Goal: Obtain resource: Download file/media

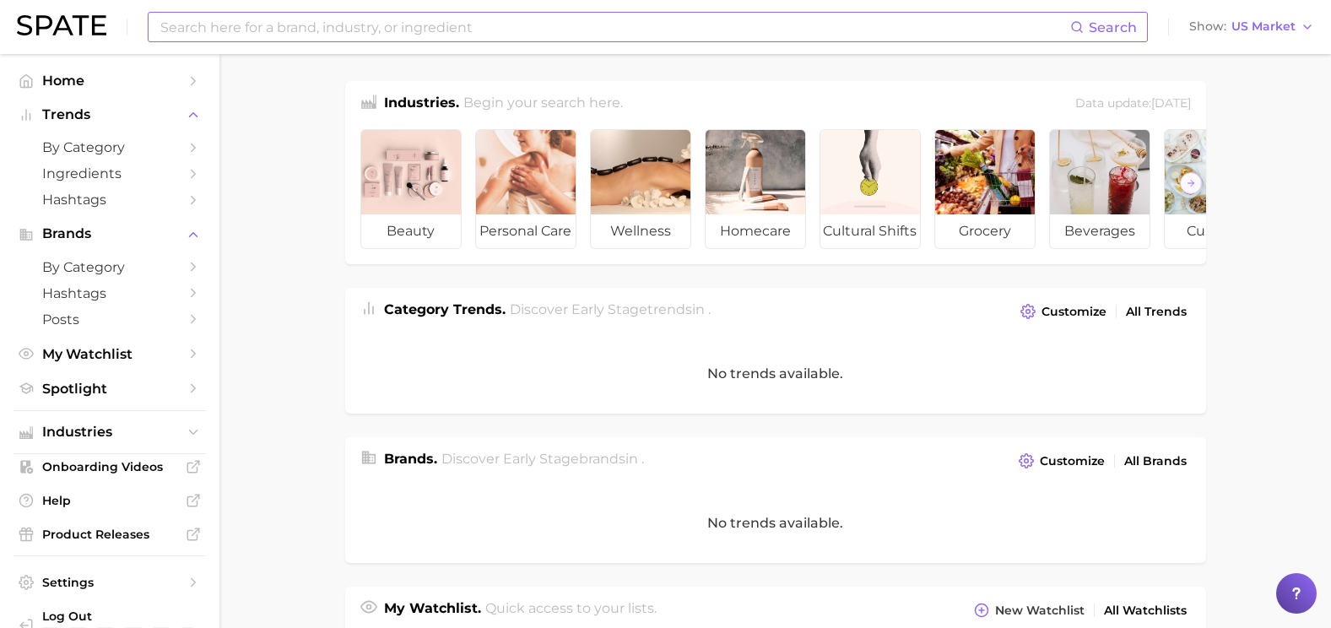
click at [252, 37] on input at bounding box center [615, 27] width 912 height 29
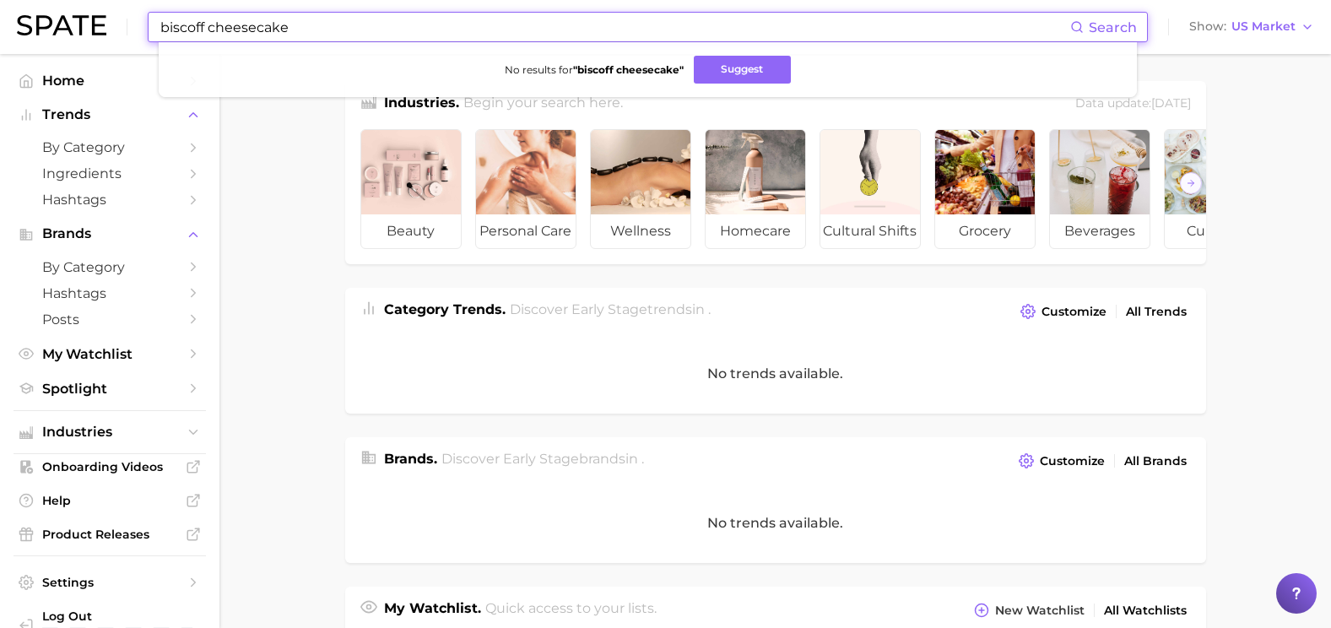
click at [1091, 17] on span "Search" at bounding box center [1103, 27] width 67 height 29
click at [734, 72] on button "Suggest" at bounding box center [742, 70] width 97 height 28
click at [409, 13] on input "biscoff cheesecake" at bounding box center [615, 27] width 912 height 29
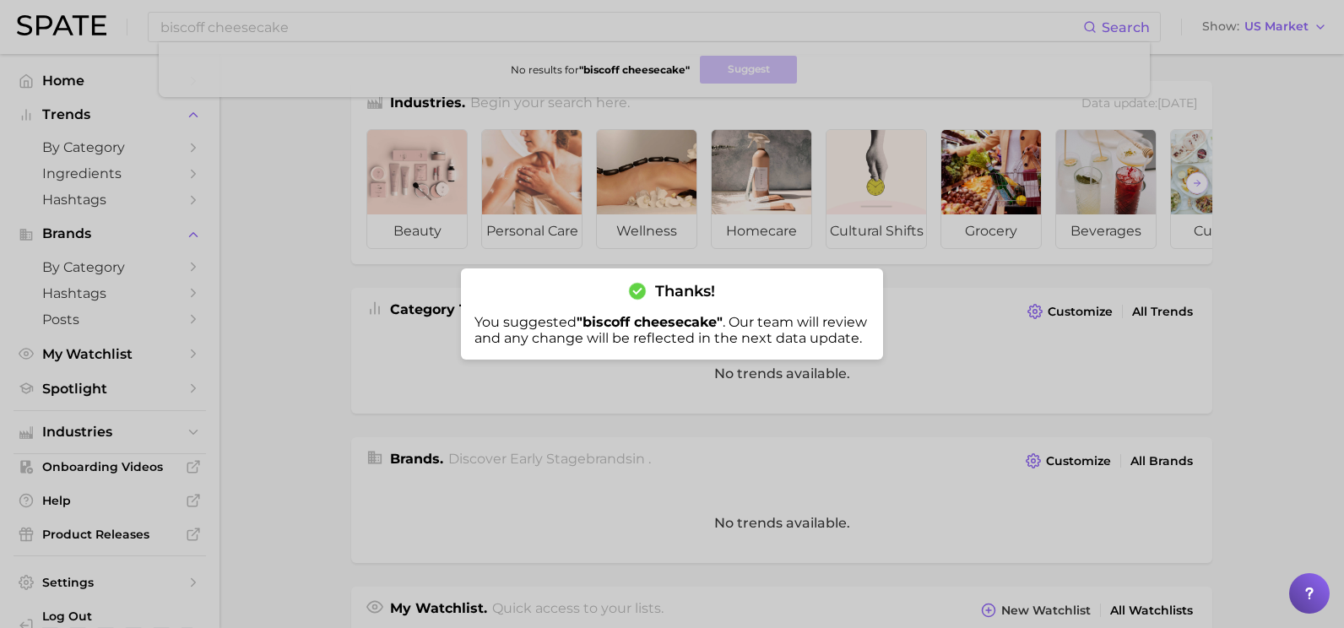
drag, startPoint x: 331, startPoint y: 35, endPoint x: 211, endPoint y: 35, distance: 119.9
click at [211, 35] on body "biscoff cheesecake Search No results for " biscoff cheesecake " Suggest Show US…" at bounding box center [672, 314] width 1344 height 628
click at [566, 35] on div at bounding box center [672, 314] width 1344 height 628
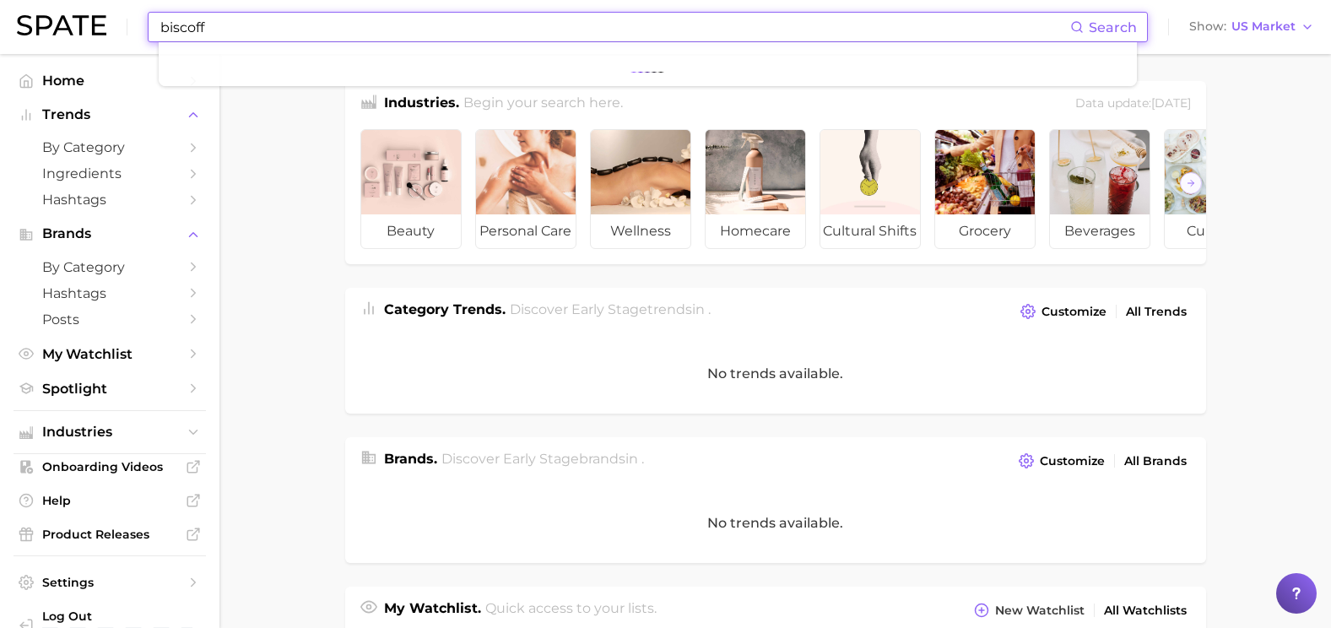
type input "biscoff"
click at [1126, 30] on span "Search" at bounding box center [1113, 27] width 48 height 16
click at [449, 32] on input "biscoff" at bounding box center [615, 27] width 912 height 29
drag, startPoint x: 529, startPoint y: 26, endPoint x: -3, endPoint y: -10, distance: 533.9
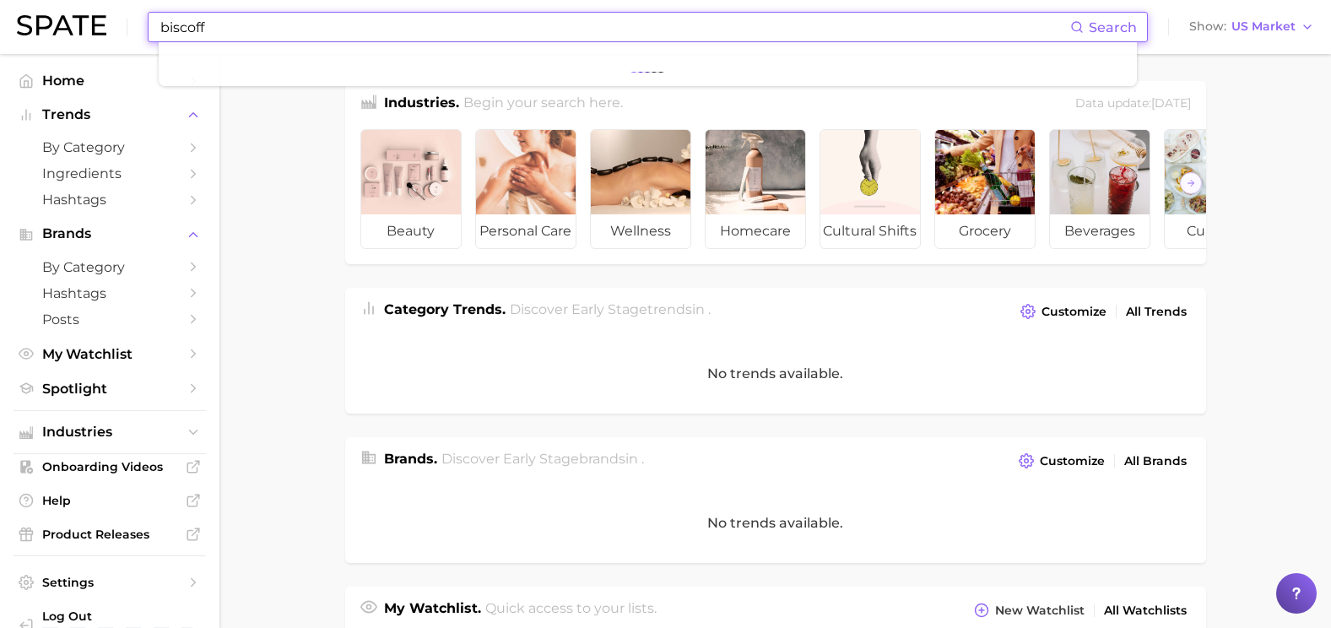
click at [0, 0] on html "biscoff Search Show US Market Home Trends by Category Ingredients Hashtags Bran…" at bounding box center [665, 314] width 1331 height 628
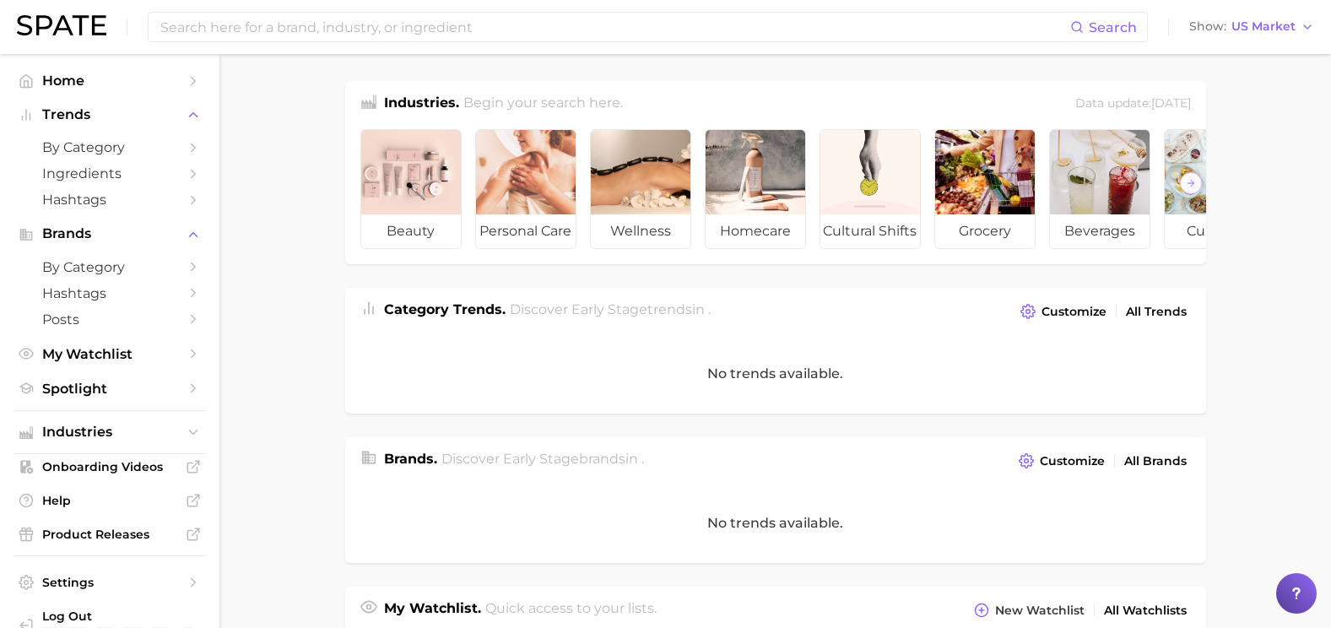
click at [263, 34] on input at bounding box center [615, 27] width 912 height 29
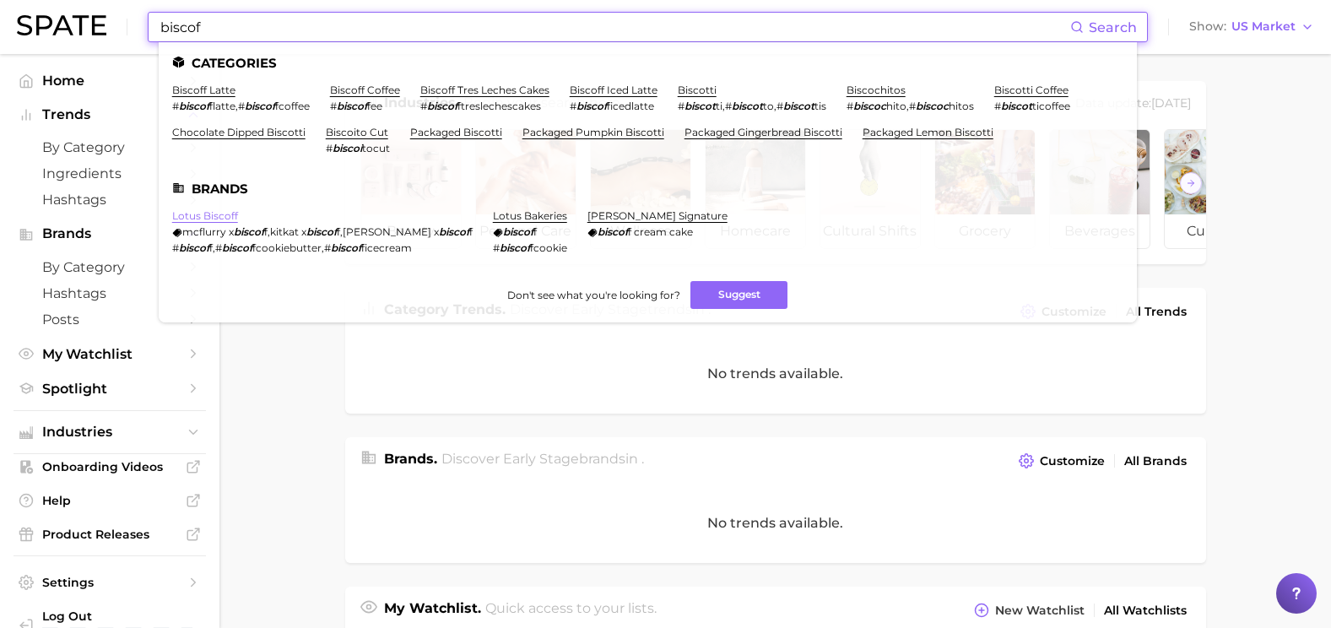
type input "biscof"
click at [198, 215] on link "lotus biscoff" at bounding box center [205, 215] width 66 height 13
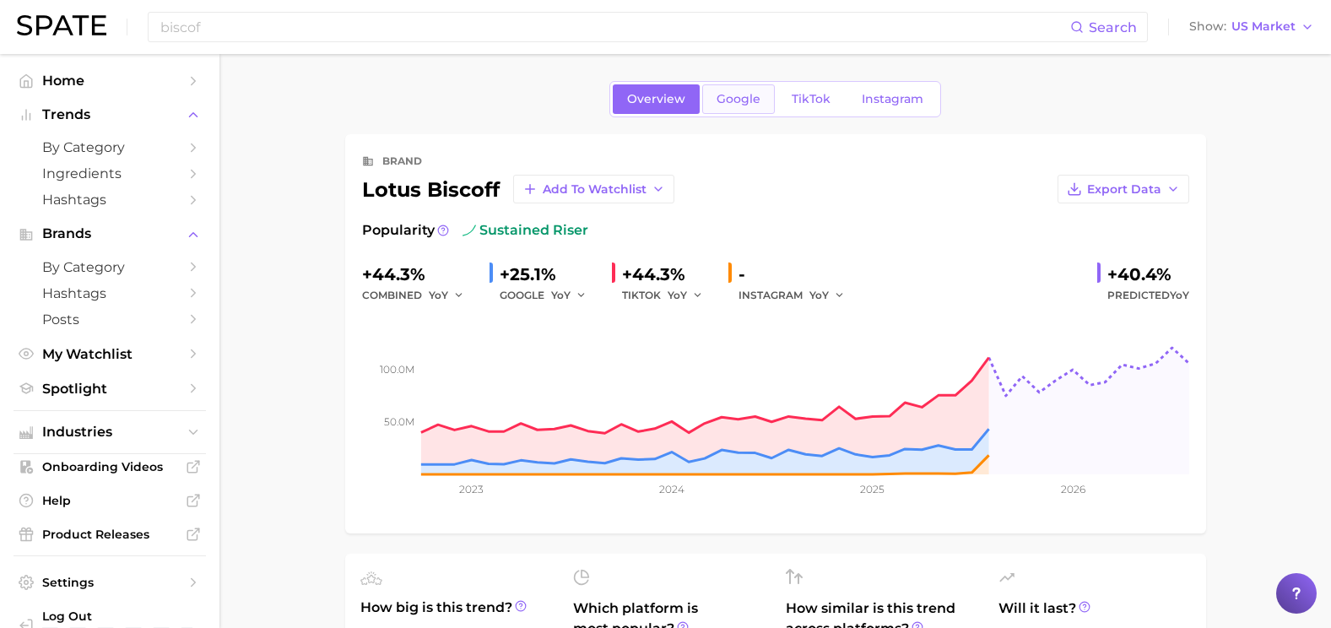
click at [734, 111] on link "Google" at bounding box center [738, 99] width 73 height 30
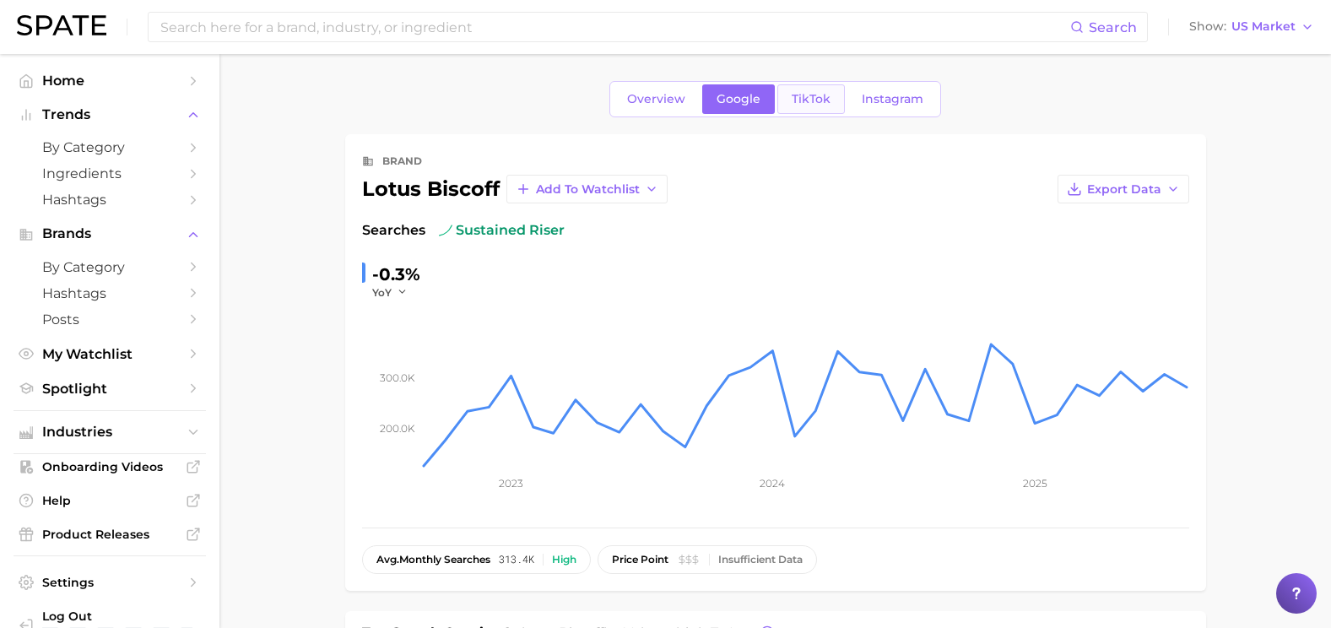
click at [804, 99] on span "TikTok" at bounding box center [811, 99] width 39 height 14
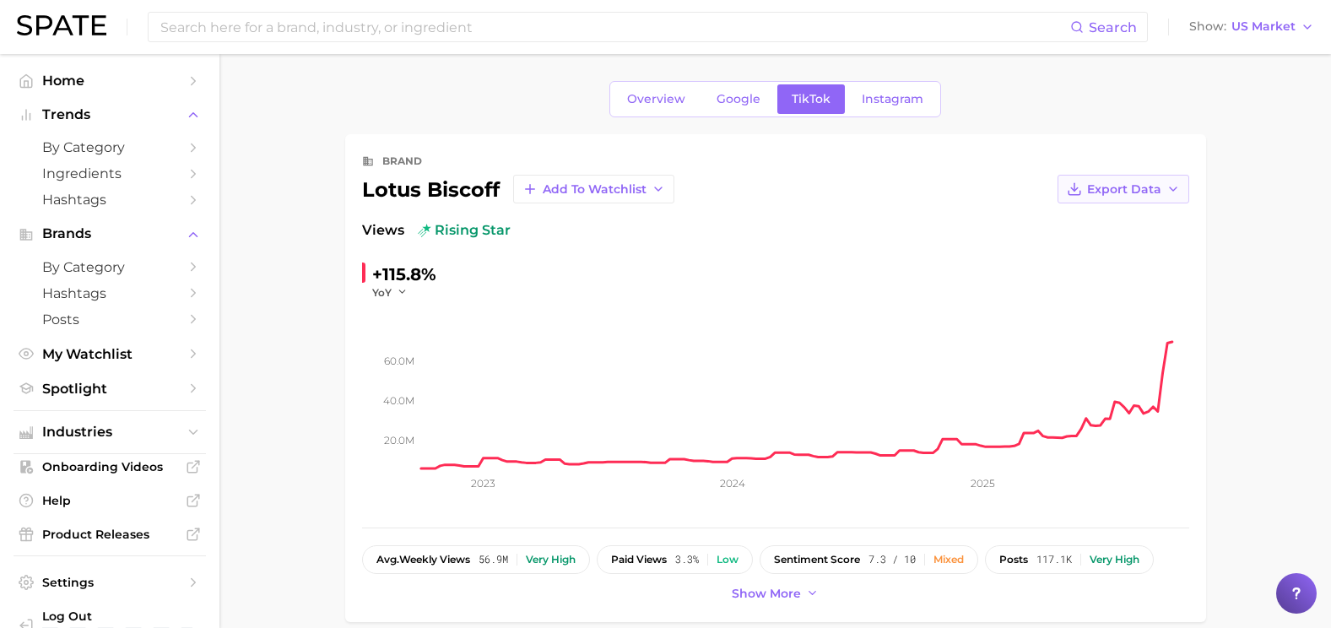
click at [1163, 192] on button "Export Data" at bounding box center [1124, 189] width 132 height 29
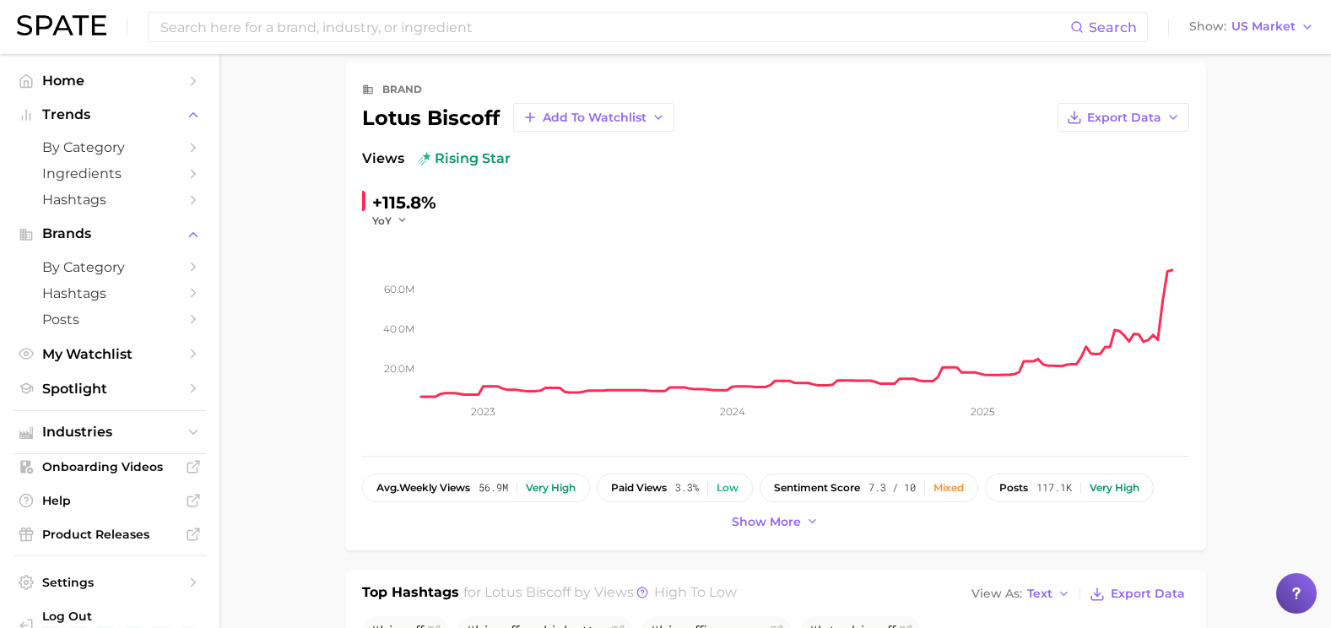
scroll to position [253, 0]
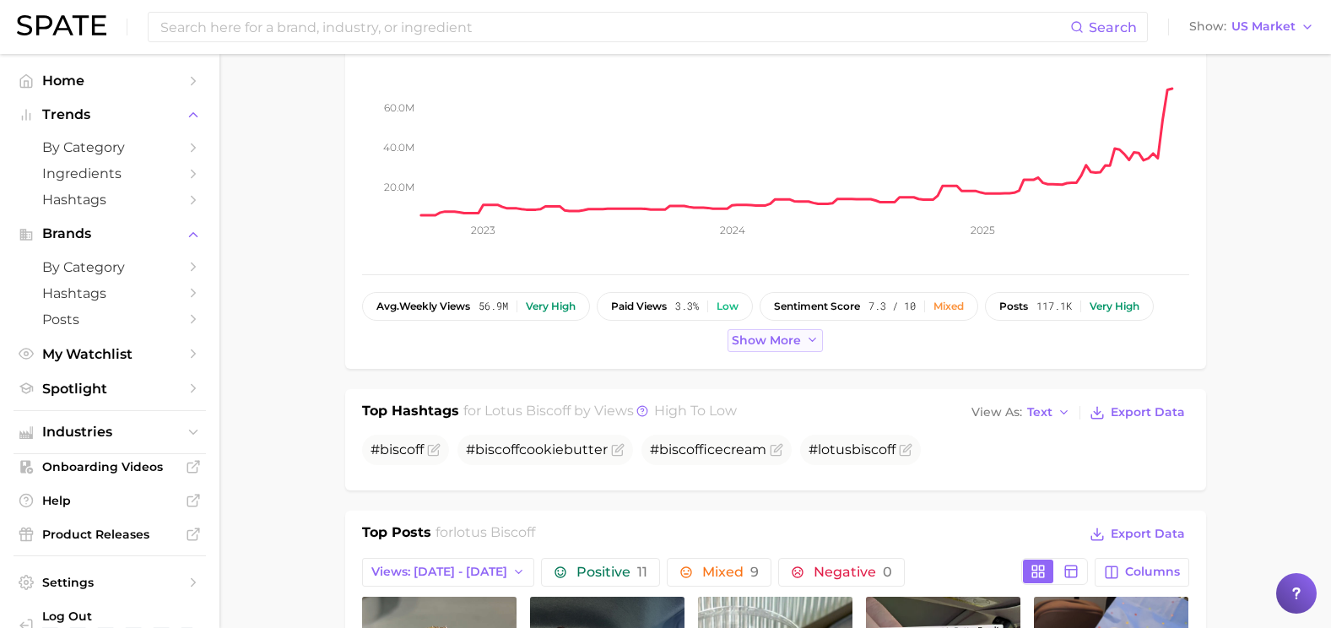
click at [794, 351] on div "brand lotus biscoff Add to Watchlist Export Data Views rising star +115.8% YoY …" at bounding box center [775, 125] width 861 height 488
click at [792, 343] on span "Show more" at bounding box center [766, 340] width 69 height 14
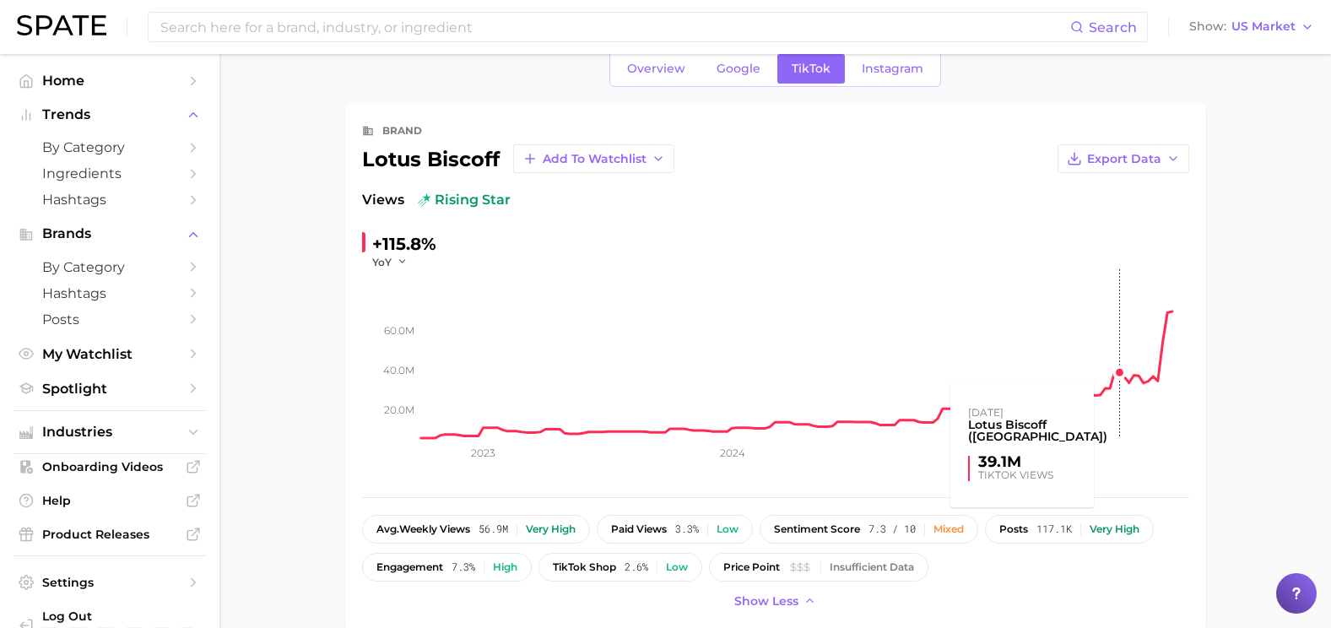
scroll to position [0, 0]
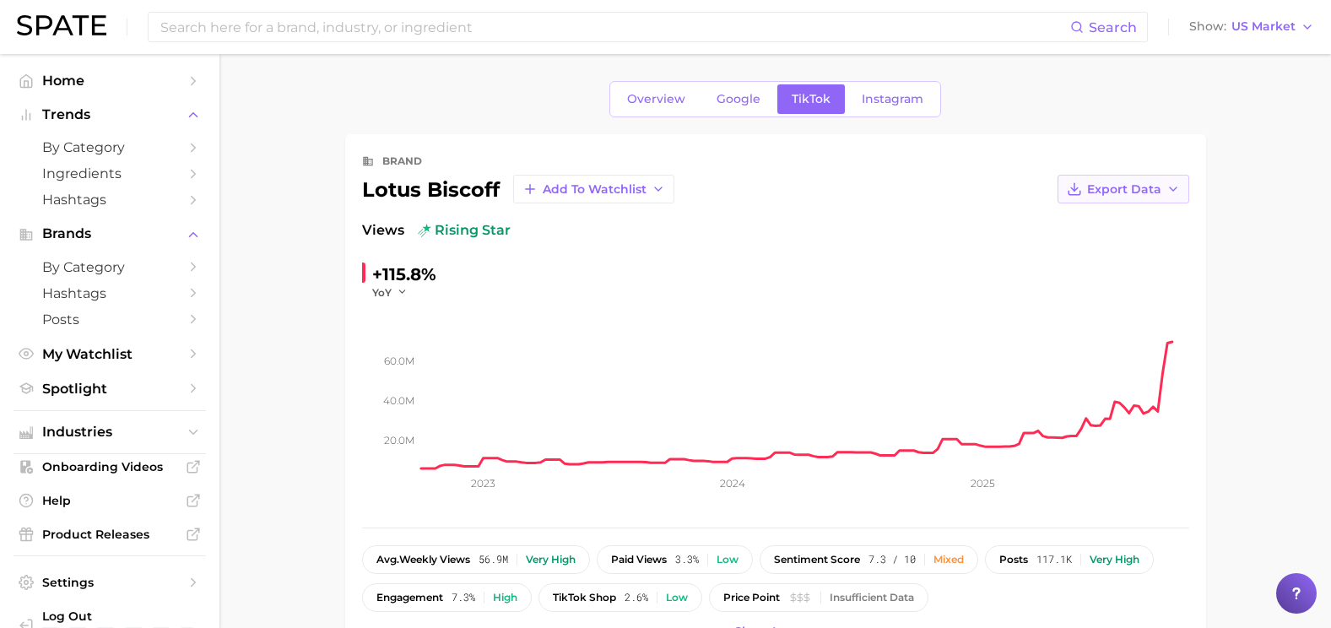
click at [1148, 196] on span "Export Data" at bounding box center [1124, 189] width 74 height 14
click at [1135, 225] on button "Time Series CSV" at bounding box center [1097, 220] width 186 height 30
click at [733, 95] on span "Google" at bounding box center [739, 99] width 44 height 14
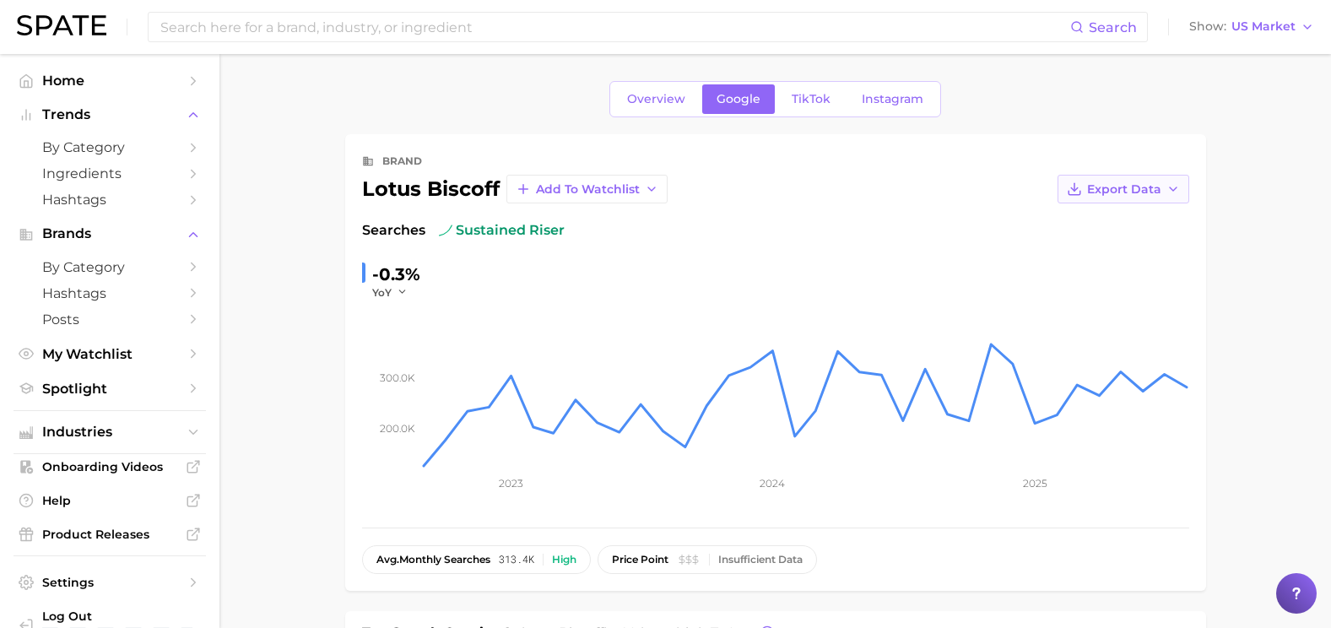
click at [1139, 190] on span "Export Data" at bounding box center [1124, 189] width 74 height 14
click at [1119, 214] on span "Time Series CSV" at bounding box center [1081, 221] width 99 height 14
drag, startPoint x: 645, startPoint y: 20, endPoint x: 663, endPoint y: 24, distance: 18.0
click at [645, 20] on input at bounding box center [615, 27] width 912 height 29
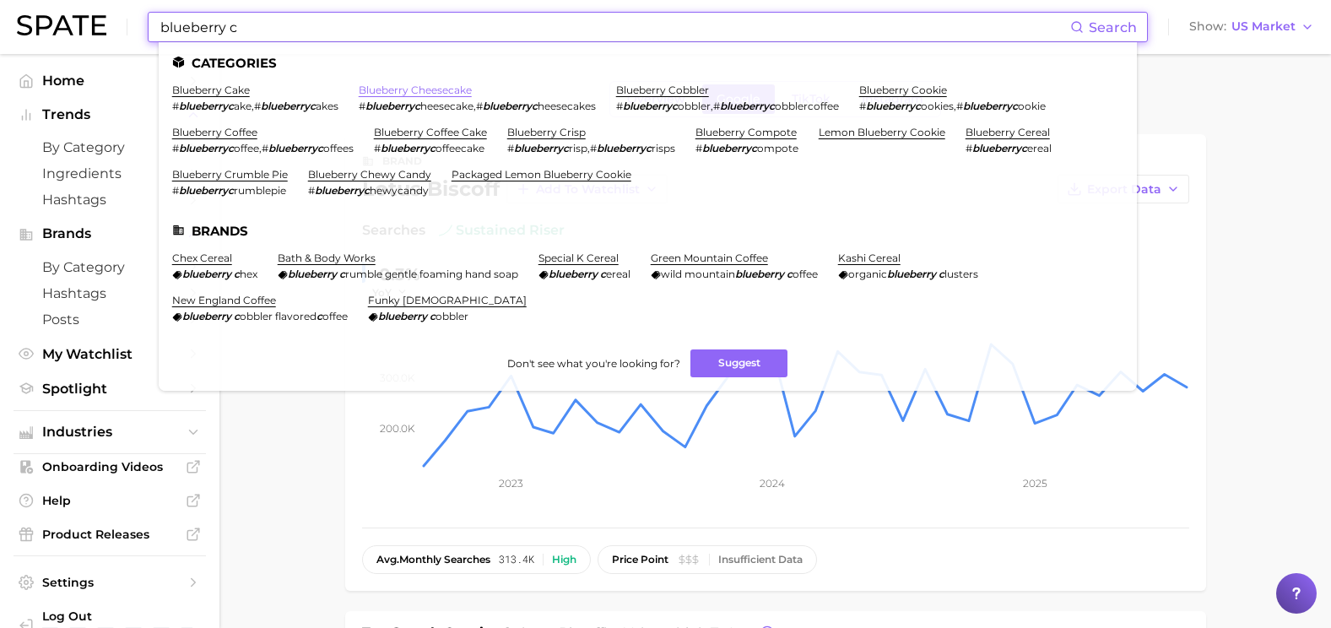
type input "blueberry c"
click at [442, 89] on link "blueberry cheesecake" at bounding box center [415, 90] width 113 height 13
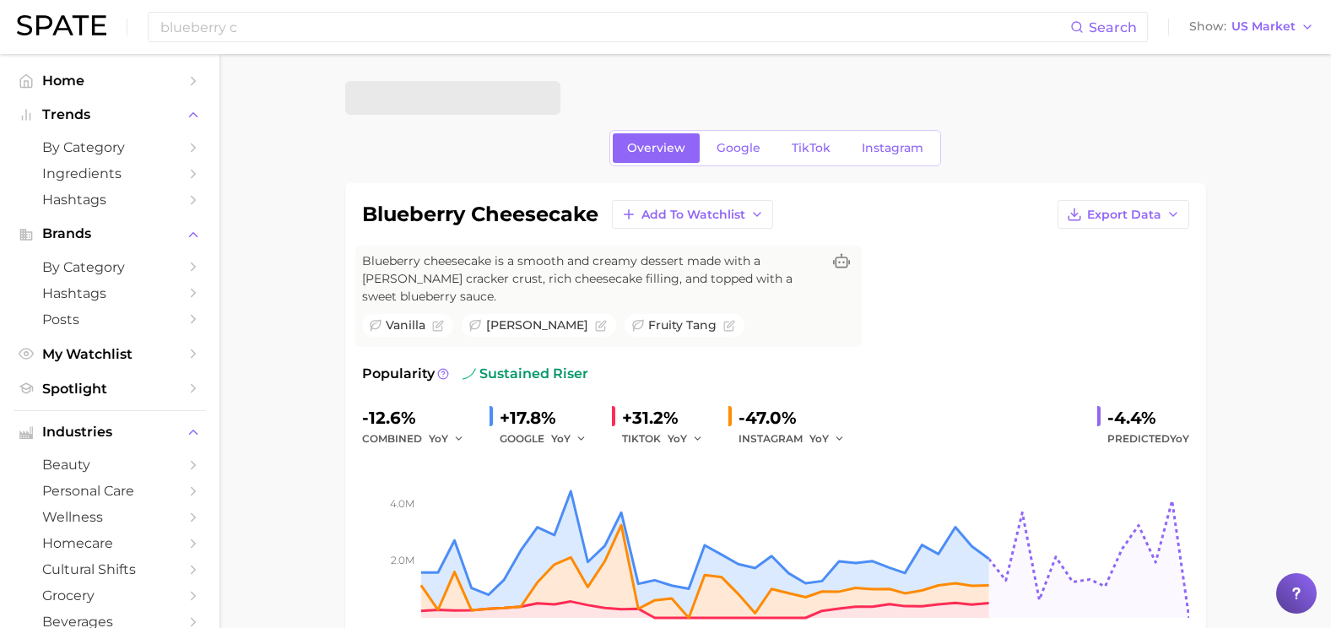
scroll to position [84, 0]
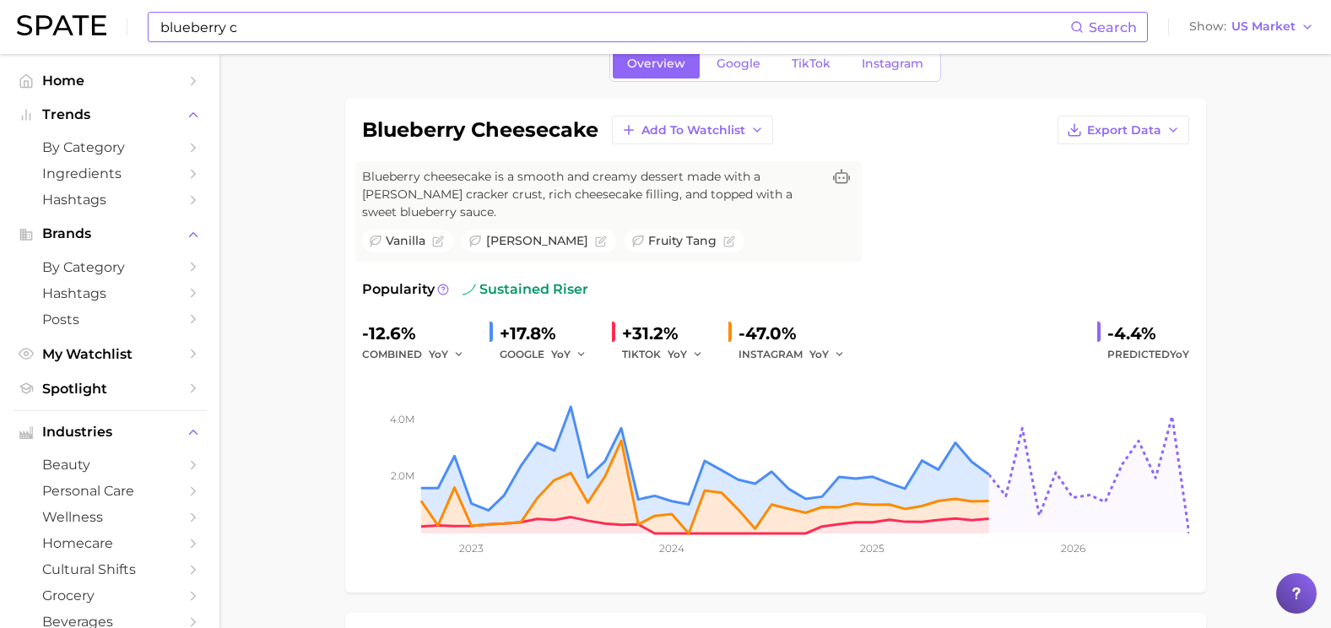
click at [454, 33] on input "blueberry c" at bounding box center [615, 27] width 912 height 29
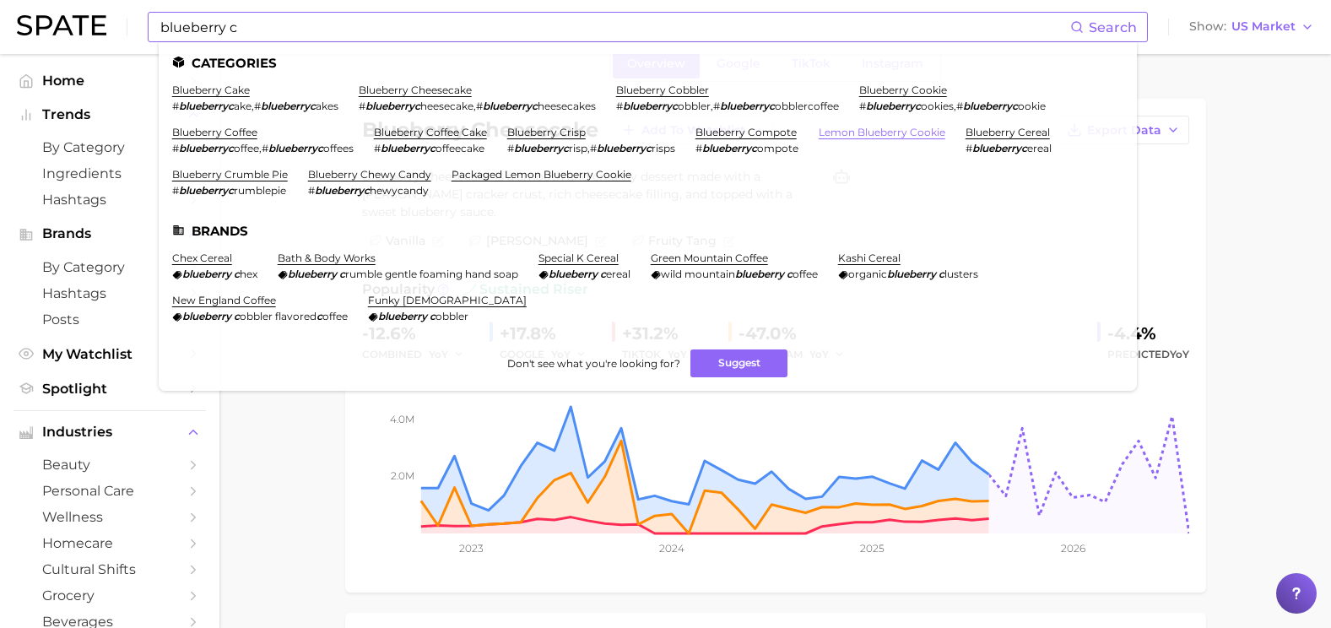
click at [908, 136] on link "lemon blueberry cookie" at bounding box center [882, 132] width 127 height 13
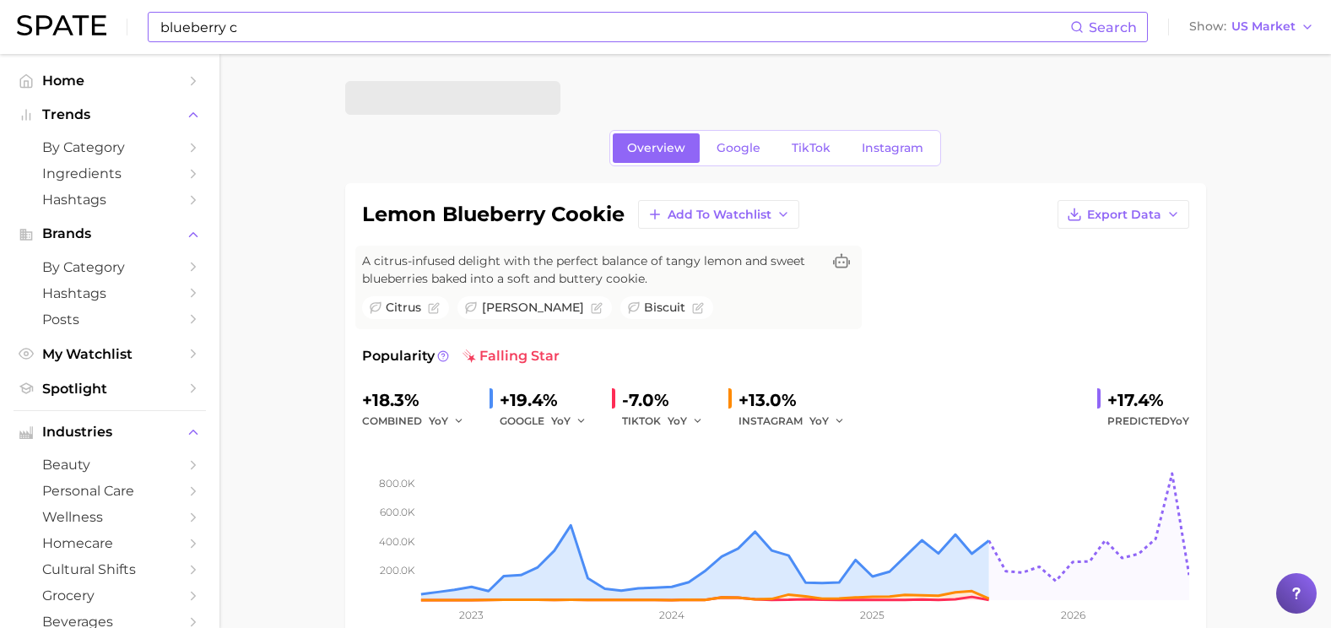
click at [327, 20] on input "blueberry c" at bounding box center [615, 27] width 912 height 29
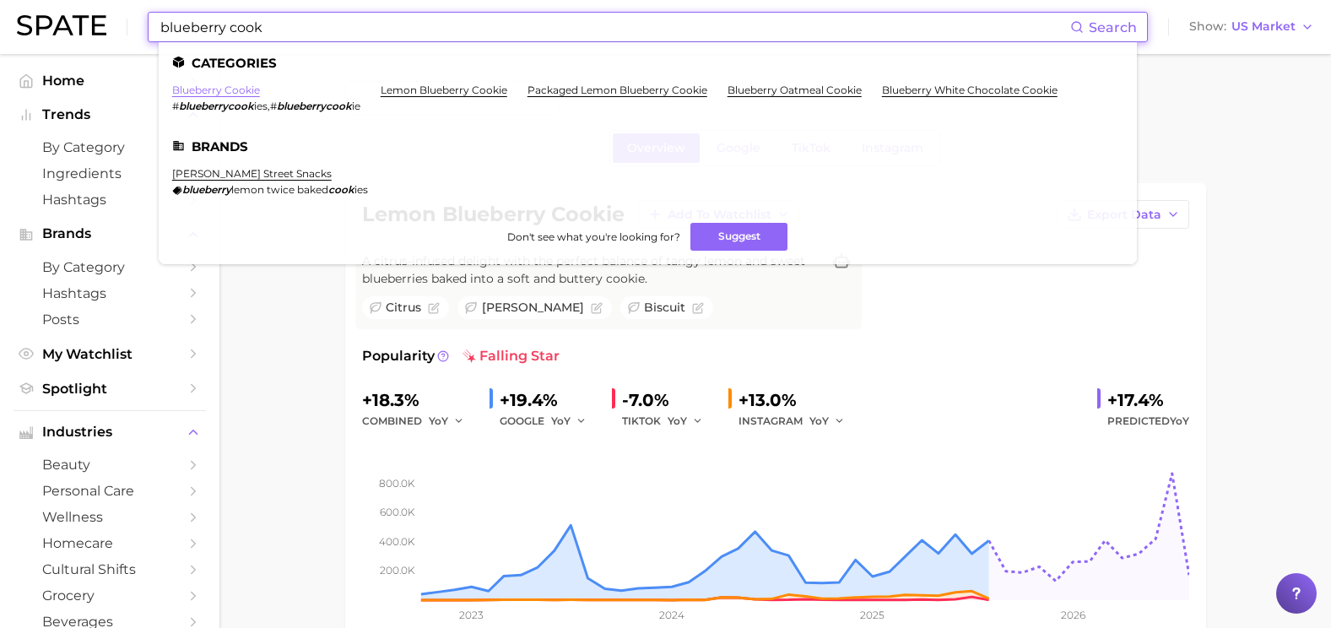
type input "blueberry cook"
click at [227, 92] on link "blueberry cookie" at bounding box center [216, 90] width 88 height 13
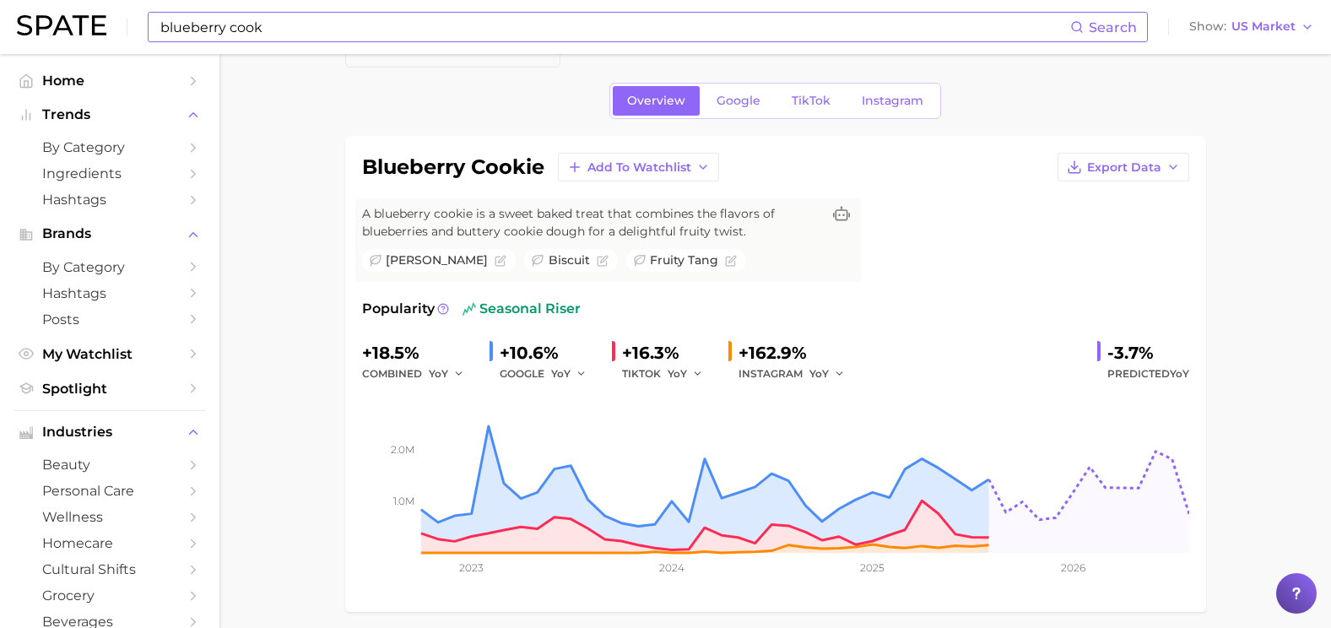
scroll to position [84, 0]
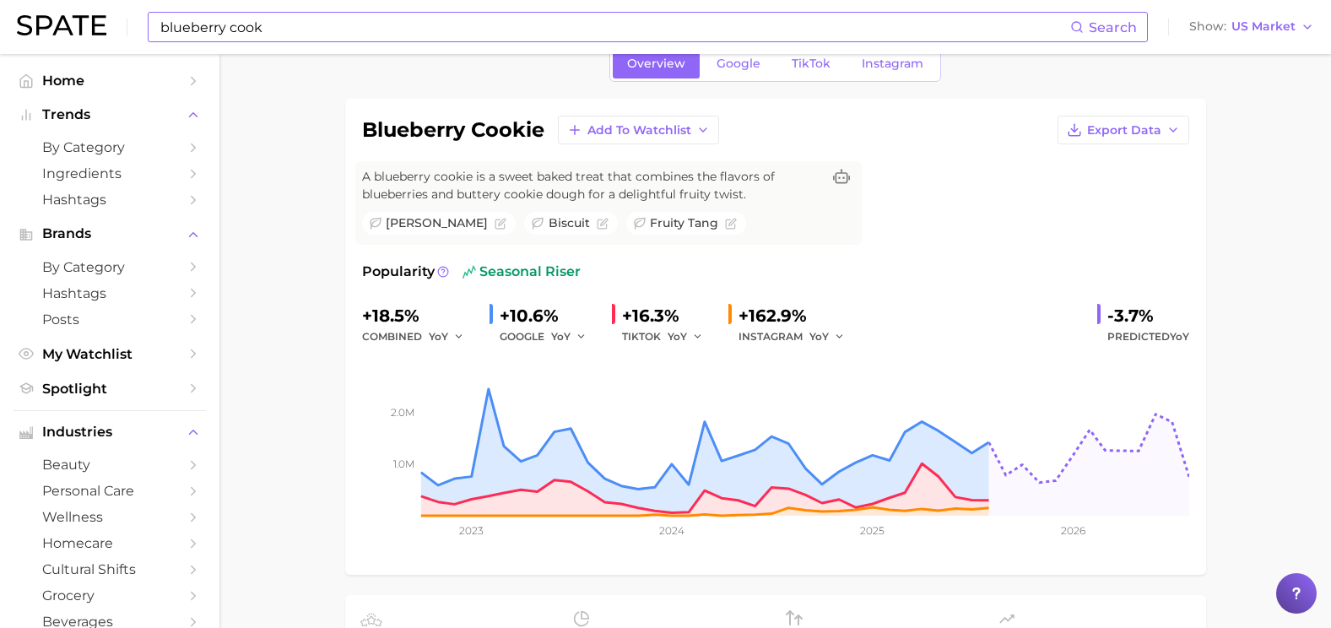
click at [1124, 144] on div "blueberry cookie Add to Watchlist Export Data A blueberry cookie is a sweet bak…" at bounding box center [775, 337] width 827 height 442
click at [745, 63] on span "Google" at bounding box center [739, 64] width 44 height 14
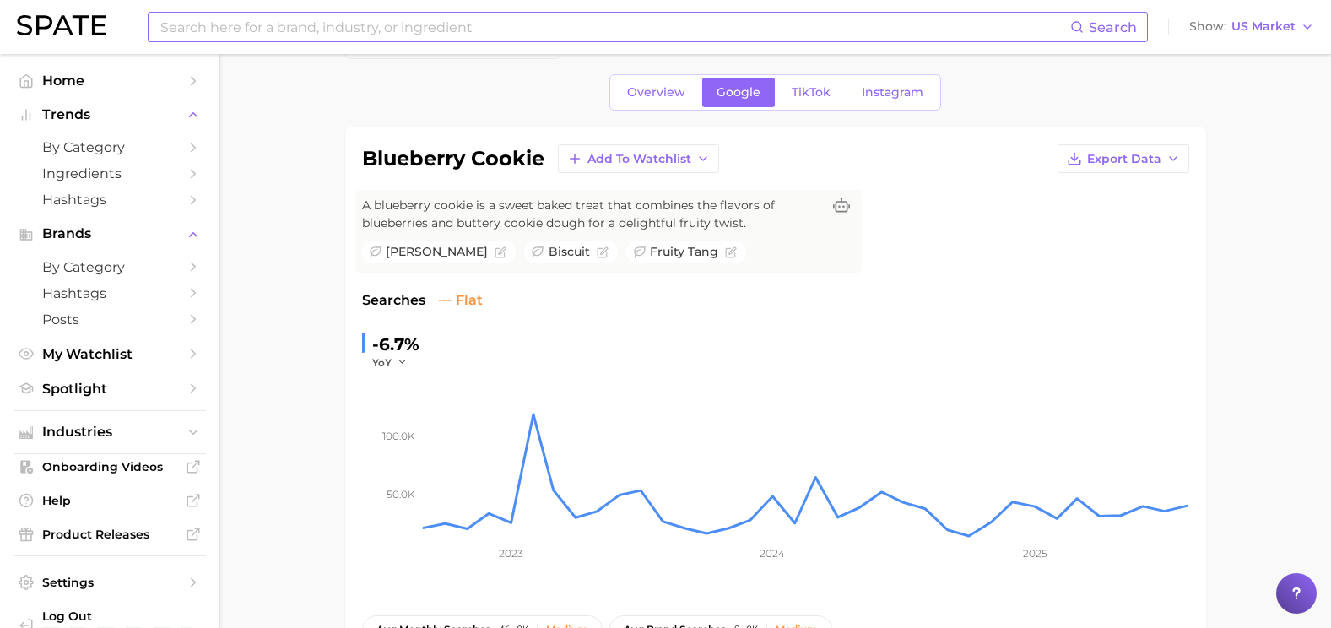
scroll to position [84, 0]
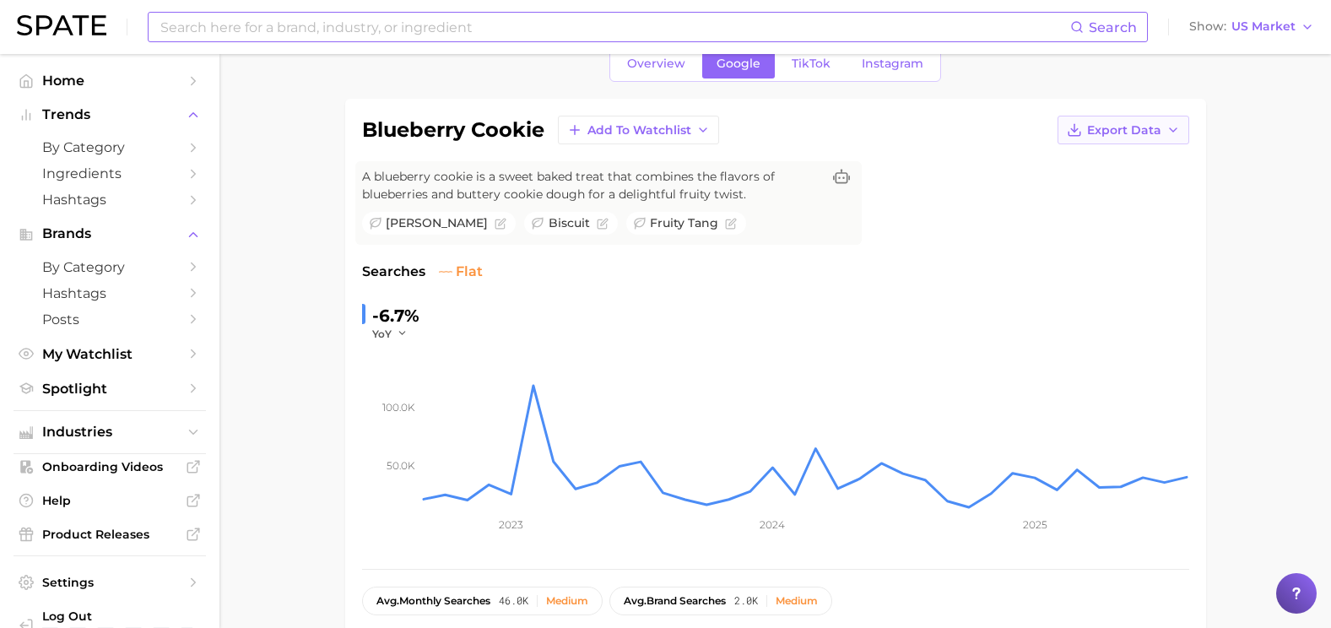
click at [1113, 131] on span "Export Data" at bounding box center [1124, 130] width 74 height 14
click at [1076, 165] on span "Time Series CSV" at bounding box center [1081, 161] width 99 height 14
click at [1277, 26] on span "US Market" at bounding box center [1264, 26] width 64 height 9
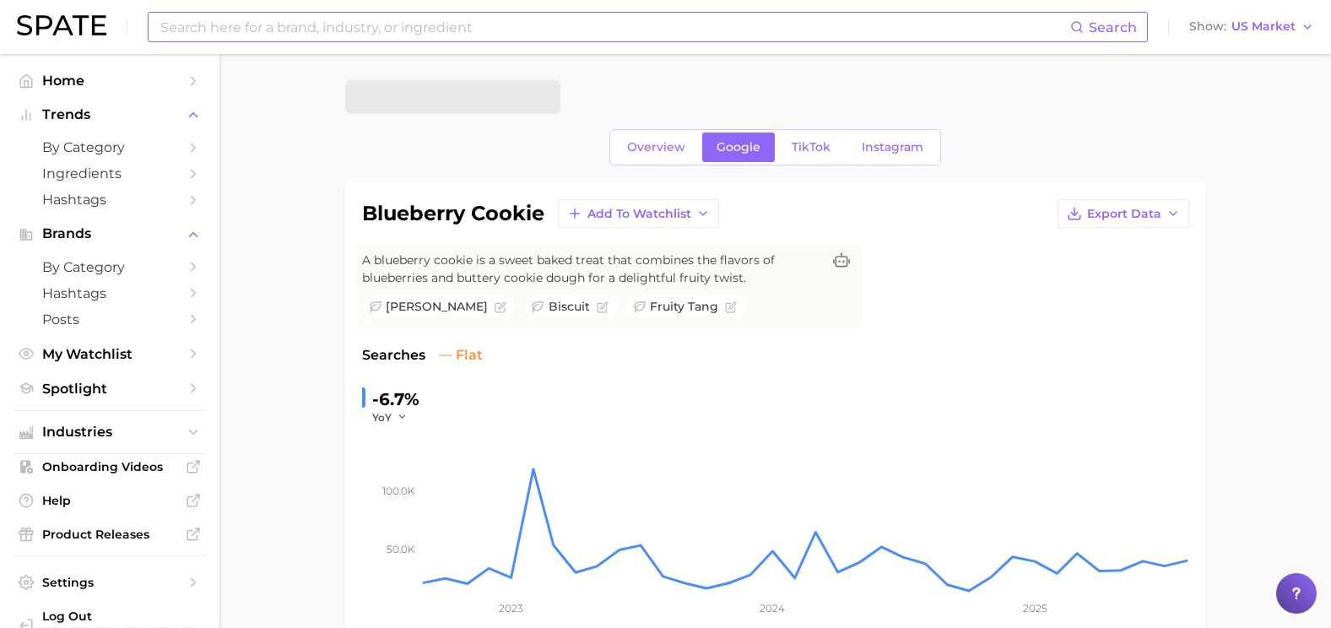
scroll to position [0, 0]
click at [815, 146] on span "TikTok" at bounding box center [811, 148] width 39 height 14
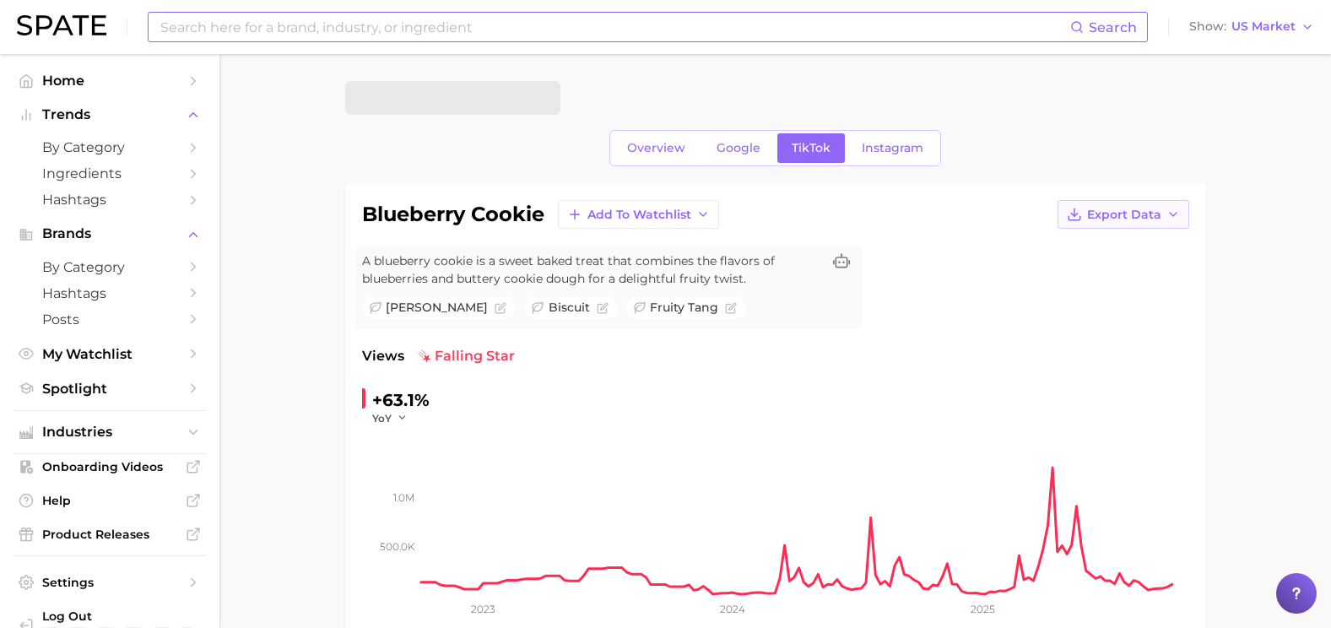
click at [1108, 217] on span "Export Data" at bounding box center [1124, 215] width 74 height 14
click at [1082, 246] on span "Time Series CSV" at bounding box center [1081, 246] width 99 height 14
